Goal: Contribute content

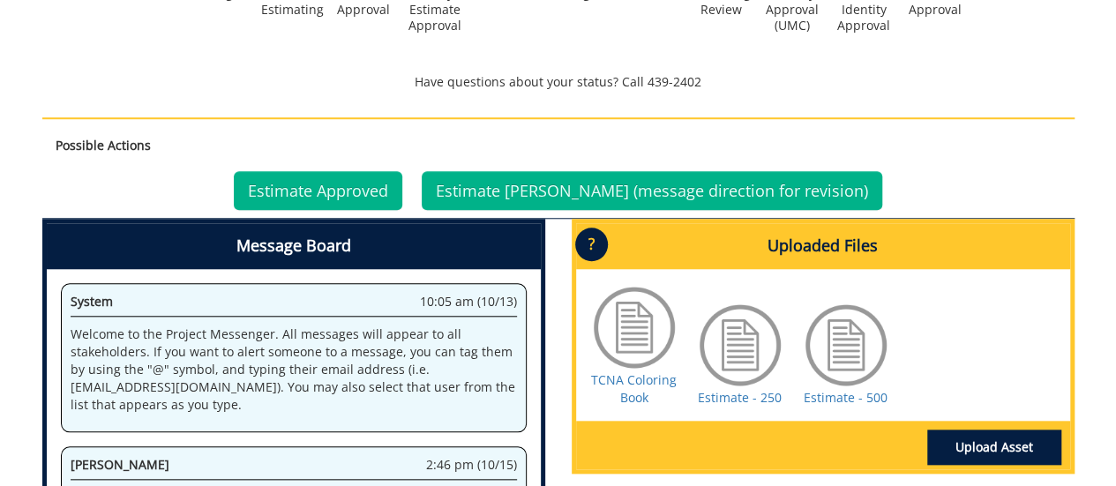
scroll to position [794, 0]
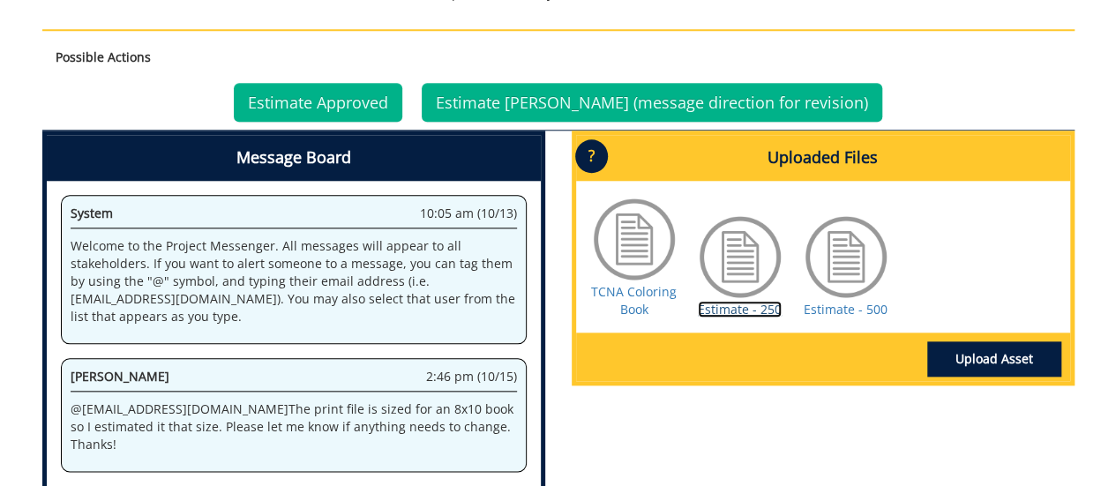
click at [731, 310] on link "Estimate - 250" at bounding box center [740, 309] width 84 height 17
click at [815, 306] on link "Estimate - 500" at bounding box center [846, 309] width 84 height 17
click at [723, 306] on link "Estimate - 250" at bounding box center [740, 309] width 84 height 17
click at [990, 350] on link "Upload Asset" at bounding box center [994, 358] width 134 height 35
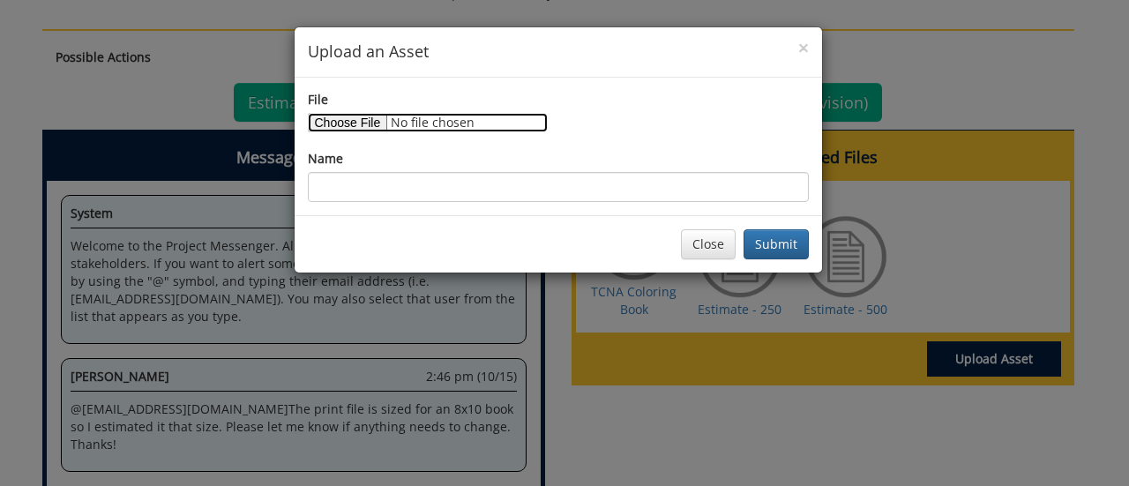
click at [360, 124] on input "File" at bounding box center [428, 122] width 240 height 19
type input "C:\fakepath\FINALETSU-HealthHeroColoringBook.zip"
click at [360, 122] on input "File" at bounding box center [428, 122] width 240 height 19
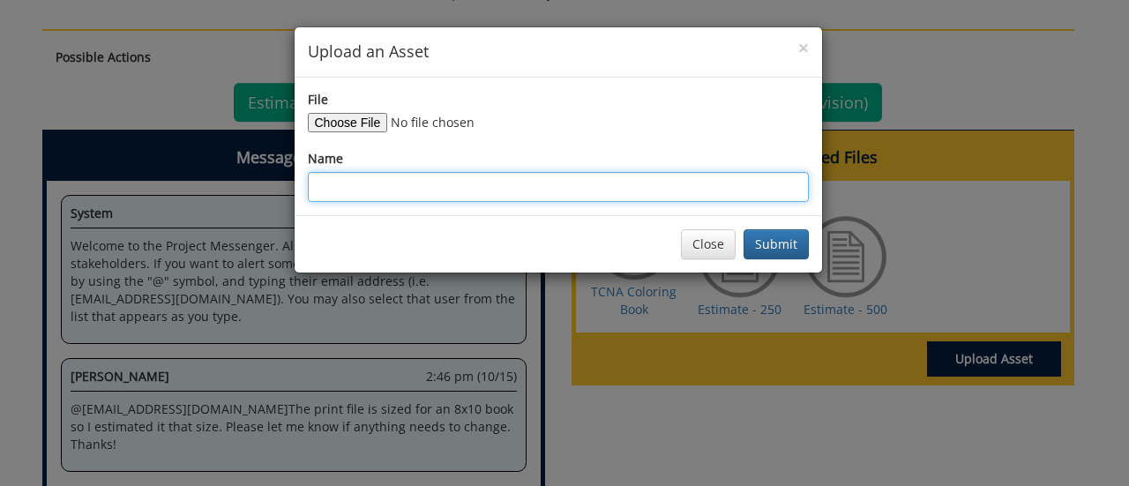
click at [335, 199] on input "Name" at bounding box center [558, 187] width 501 height 30
type input "Final Coloring Book"
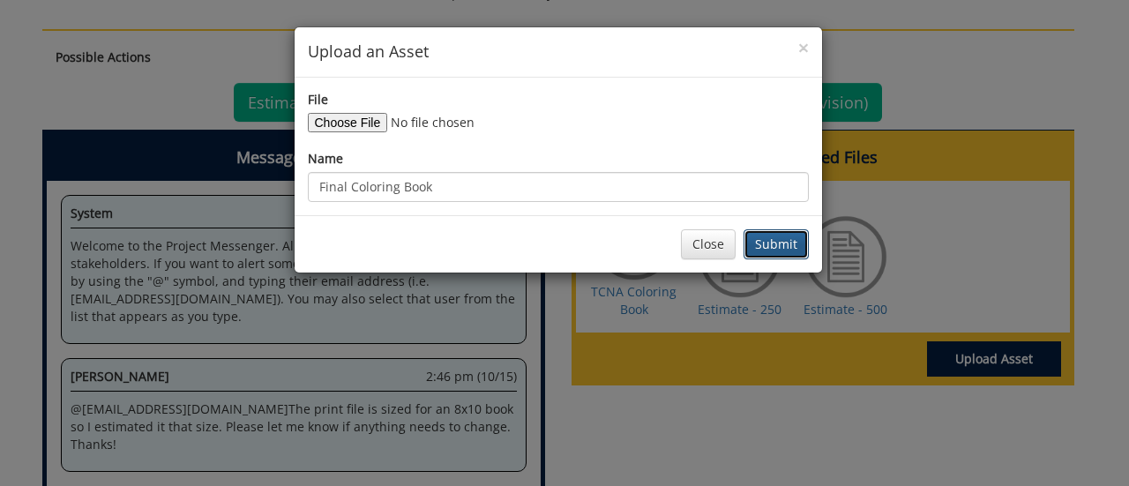
click at [789, 245] on button "Submit" at bounding box center [776, 244] width 65 height 30
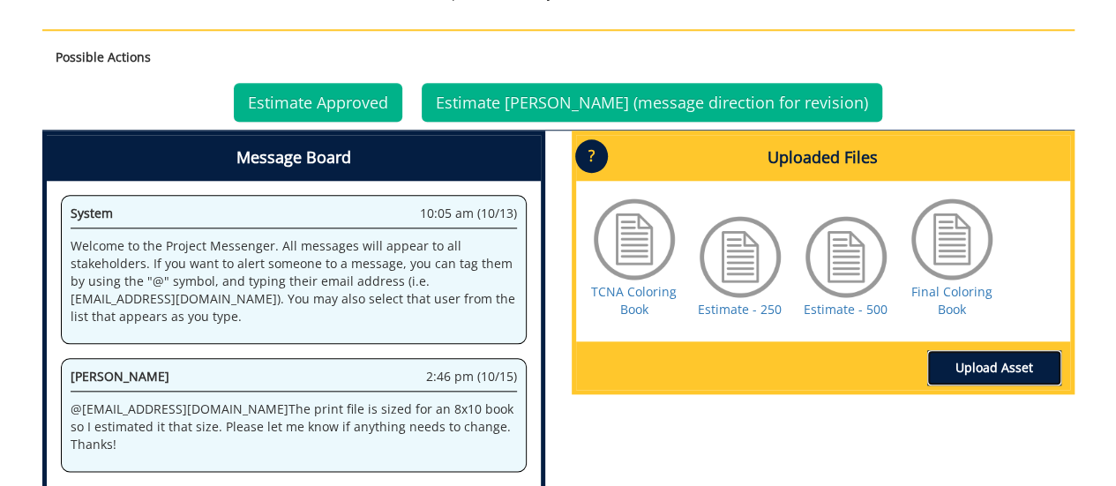
scroll to position [882, 0]
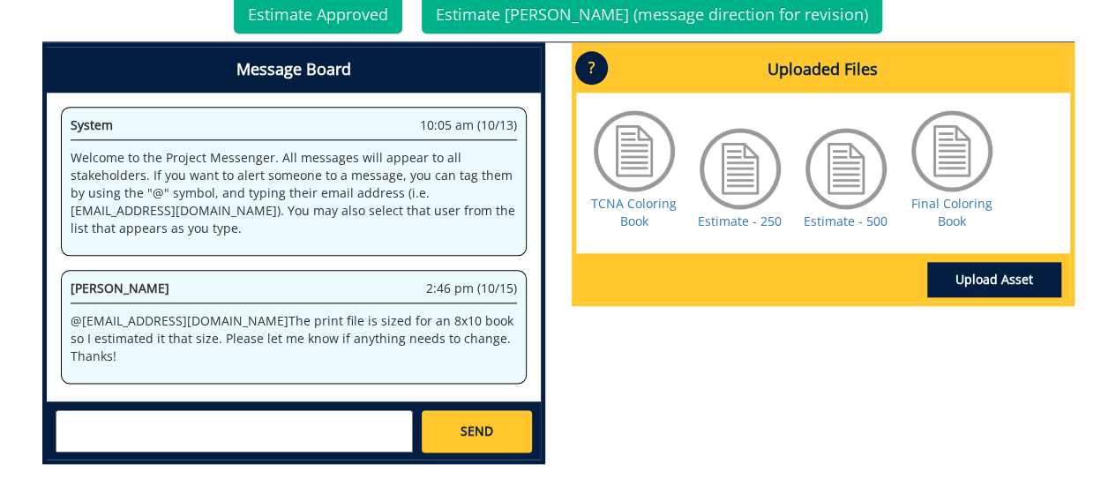
click at [93, 427] on textarea at bounding box center [234, 431] width 357 height 42
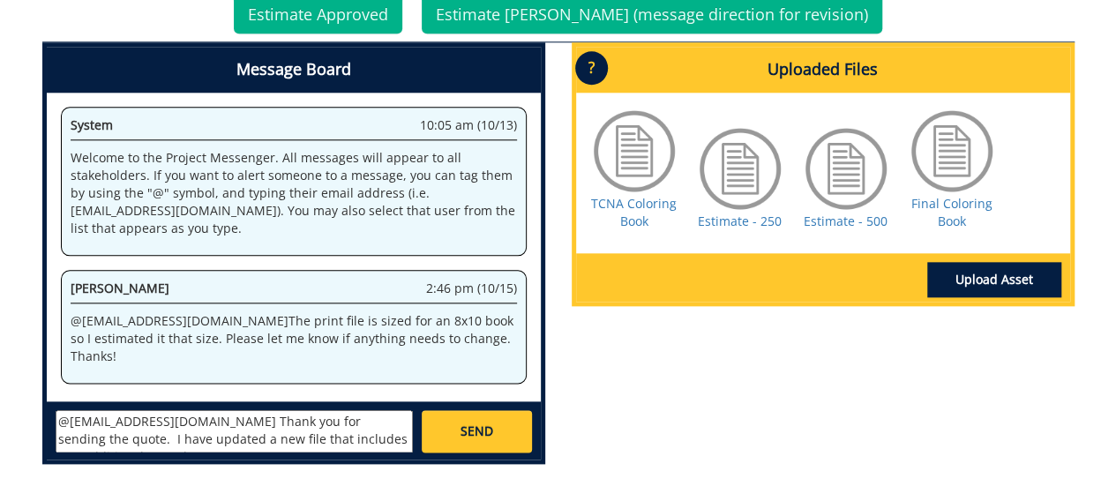
scroll to position [12, 0]
type textarea "@[EMAIL_ADDRESS][DOMAIN_NAME] Thank you for sending the quote. I have updated a…"
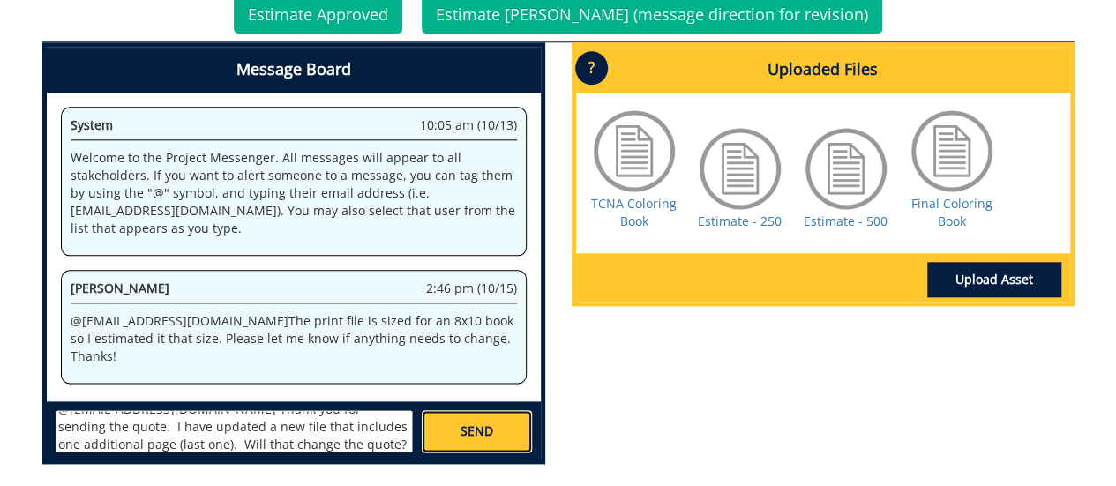
click at [489, 433] on span "SEND" at bounding box center [477, 432] width 33 height 18
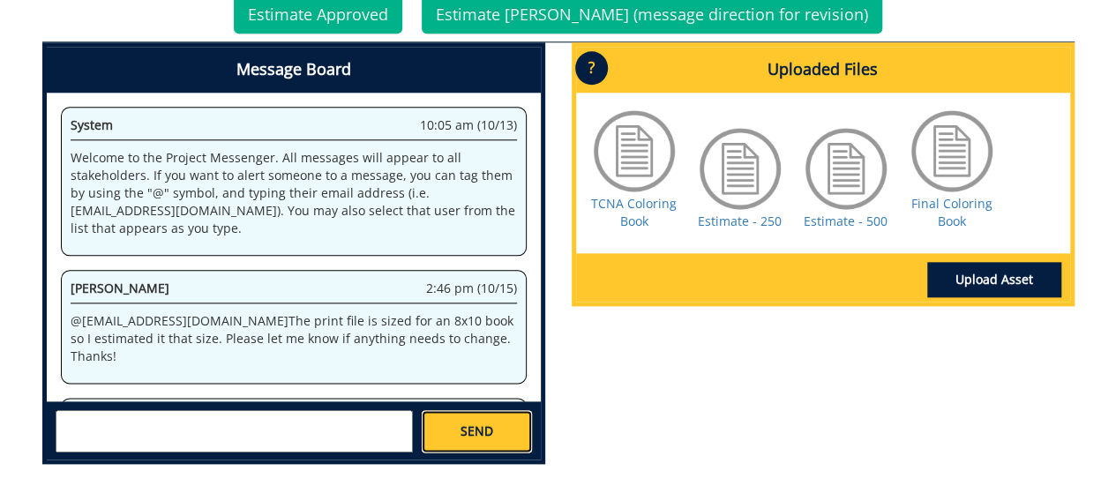
scroll to position [0, 0]
